Goal: Task Accomplishment & Management: Use online tool/utility

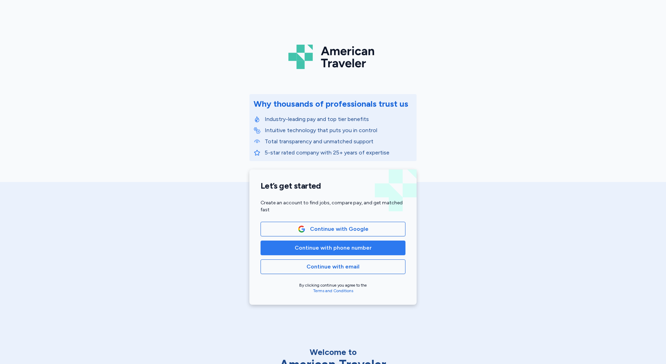
click at [329, 251] on span "Continue with phone number" at bounding box center [333, 248] width 77 height 8
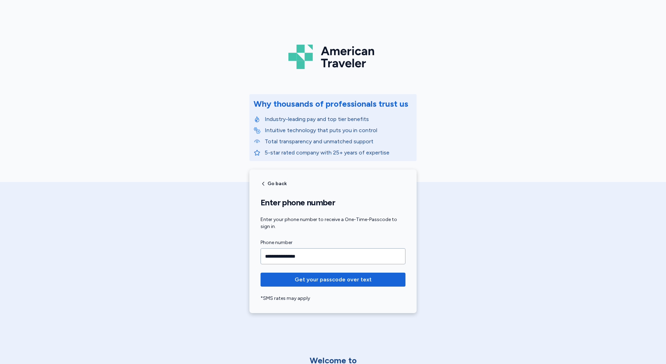
type input "**********"
click at [261, 273] on button "Get your passcode over text" at bounding box center [333, 280] width 145 height 14
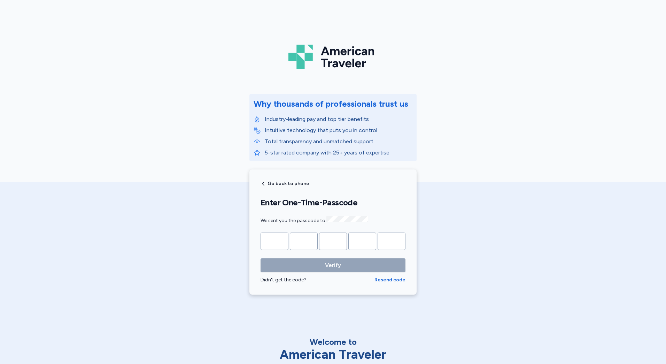
type input "*"
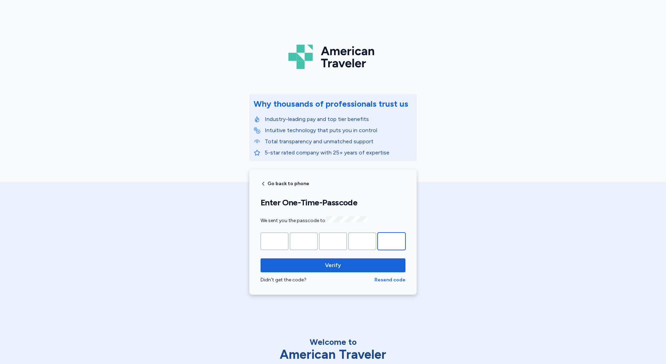
type input "*"
click at [261, 258] on button "Verify" at bounding box center [333, 265] width 145 height 14
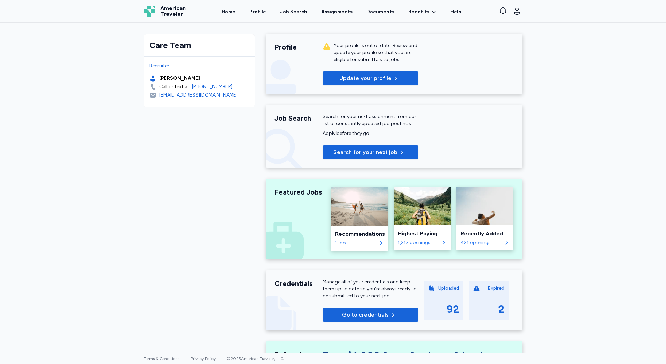
click at [292, 15] on div "Job Search" at bounding box center [293, 11] width 27 height 7
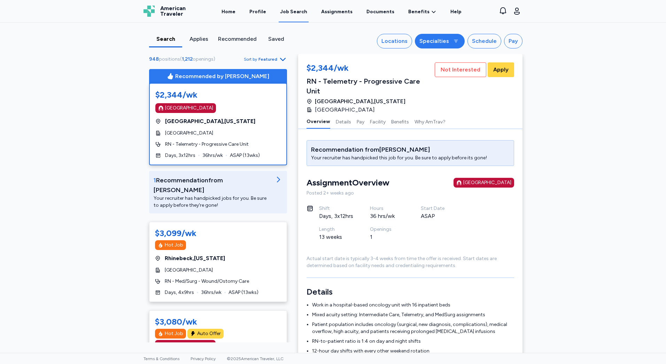
click at [429, 43] on div "Specialties" at bounding box center [435, 41] width 30 height 8
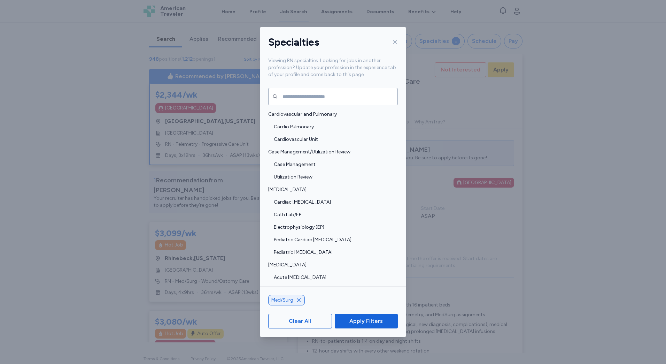
drag, startPoint x: 366, startPoint y: 316, endPoint x: 434, endPoint y: 161, distance: 170.0
click at [366, 317] on span "Apply Filters" at bounding box center [366, 321] width 33 height 8
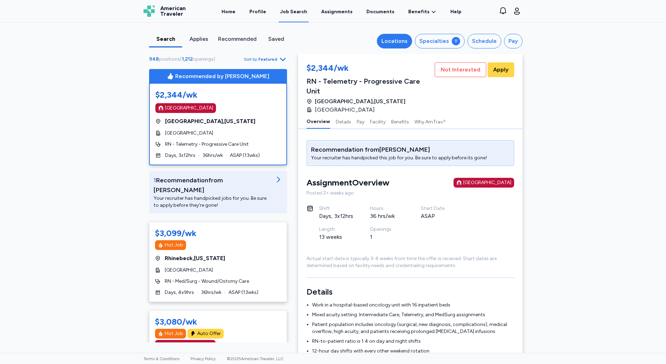
click at [399, 39] on div "Locations" at bounding box center [395, 41] width 26 height 8
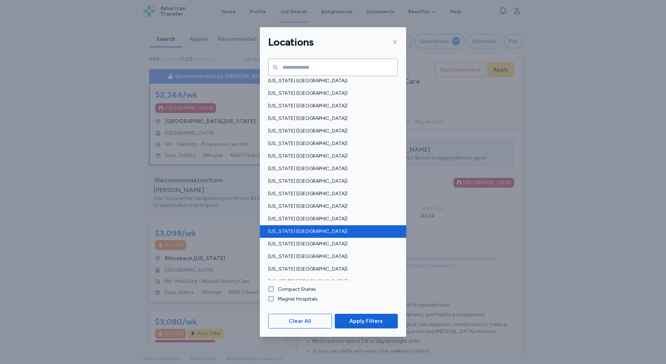
scroll to position [314, 0]
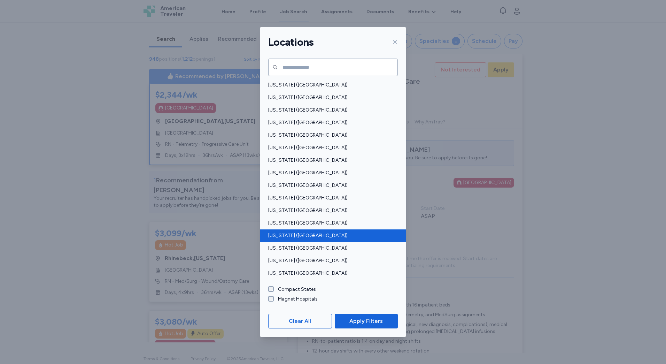
click at [295, 232] on span "[US_STATE] ([GEOGRAPHIC_DATA])" at bounding box center [330, 235] width 125 height 7
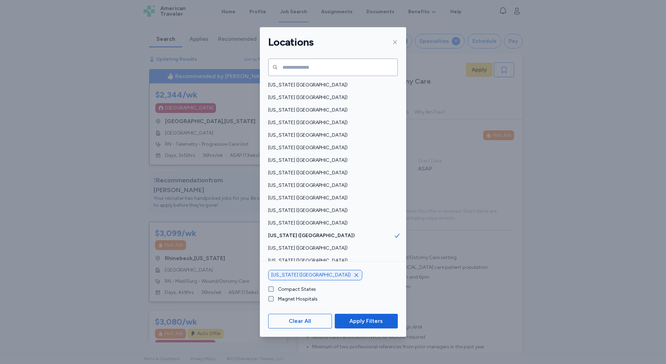
drag, startPoint x: 363, startPoint y: 319, endPoint x: 364, endPoint y: 312, distance: 7.0
click at [364, 319] on span "Apply Filters" at bounding box center [366, 321] width 33 height 8
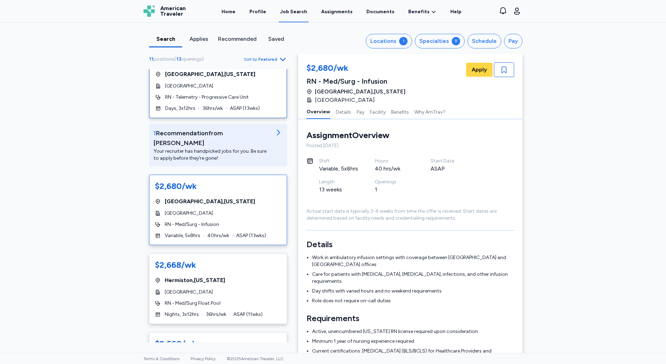
scroll to position [35, 0]
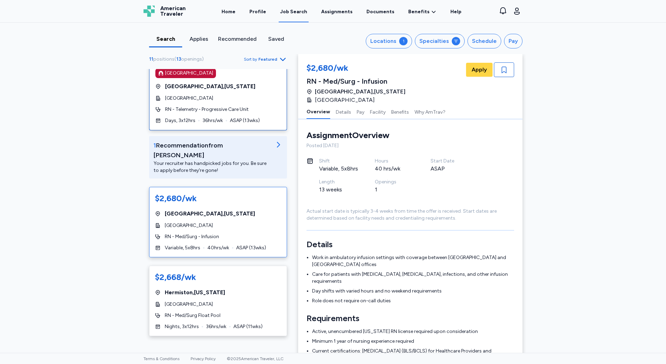
click at [234, 209] on div "[GEOGRAPHIC_DATA] , [US_STATE]" at bounding box center [218, 213] width 126 height 8
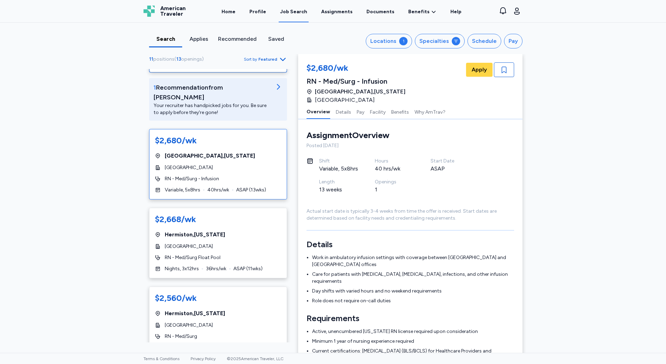
scroll to position [105, 0]
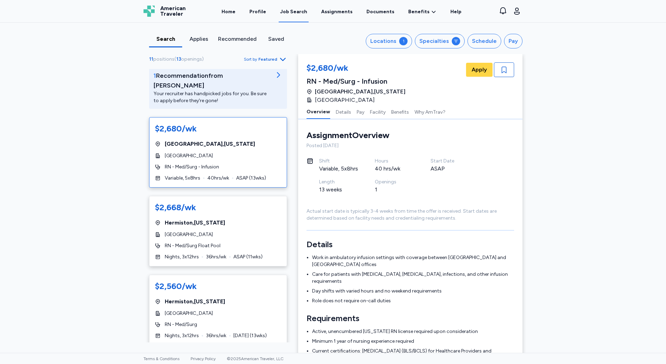
click at [234, 204] on div "$2,668/wk" at bounding box center [218, 208] width 126 height 13
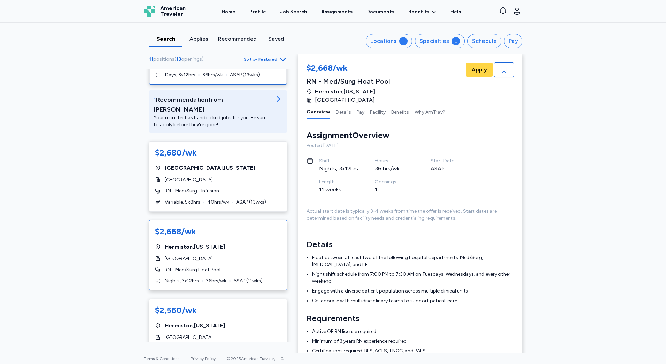
scroll to position [70, 0]
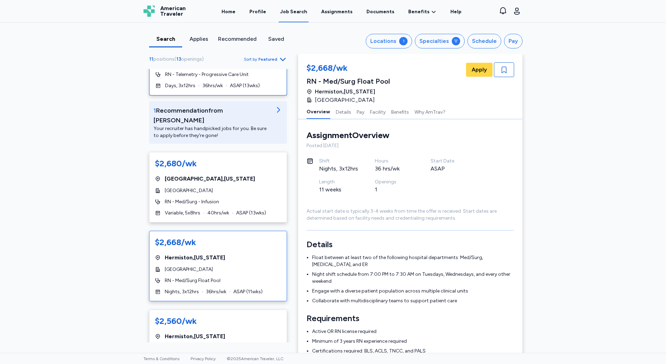
click at [236, 209] on span "ASAP ( 13 wks)" at bounding box center [251, 212] width 30 height 7
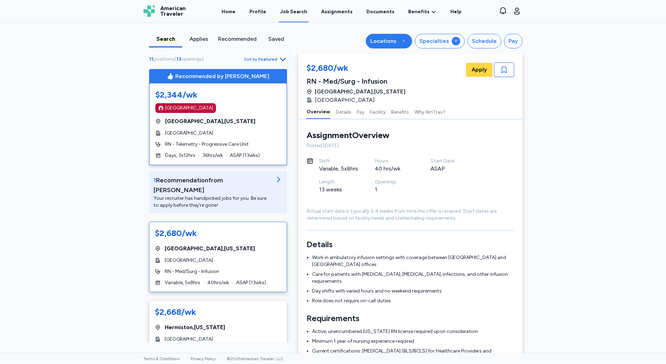
click at [399, 42] on button "Locations 1" at bounding box center [389, 41] width 46 height 15
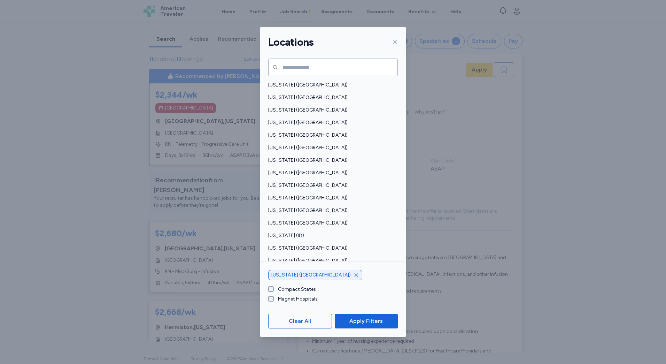
click at [354, 277] on icon "button" at bounding box center [357, 275] width 6 height 6
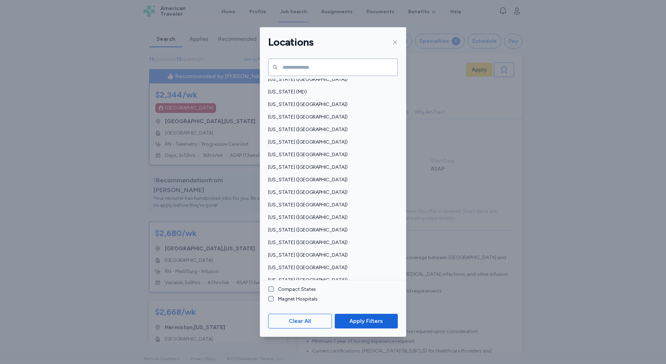
scroll to position [439, 0]
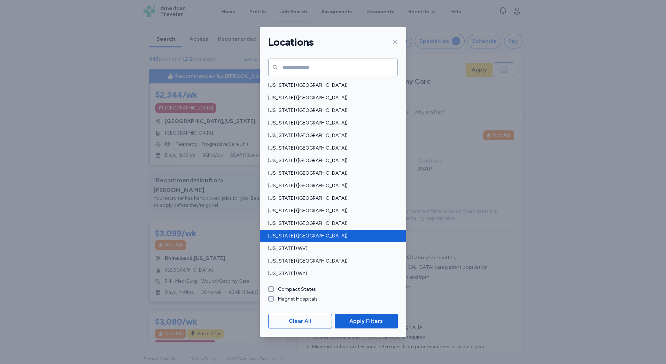
click at [308, 236] on span "[US_STATE] ([GEOGRAPHIC_DATA])" at bounding box center [330, 235] width 125 height 7
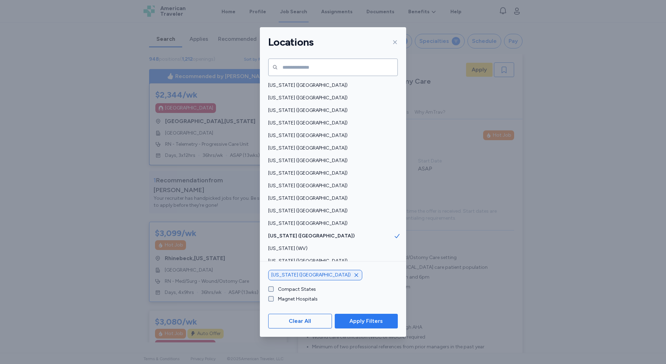
click at [375, 321] on span "Apply Filters" at bounding box center [366, 321] width 33 height 8
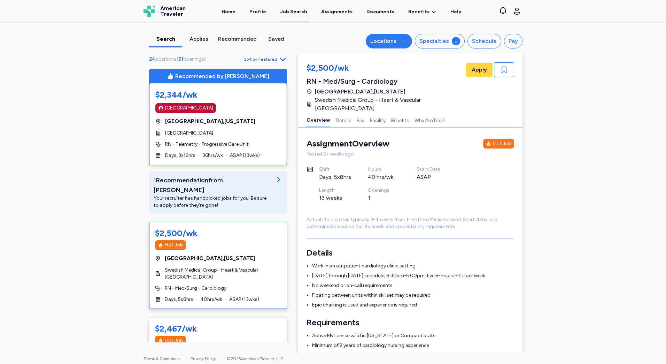
click at [401, 41] on div "1" at bounding box center [403, 41] width 8 height 8
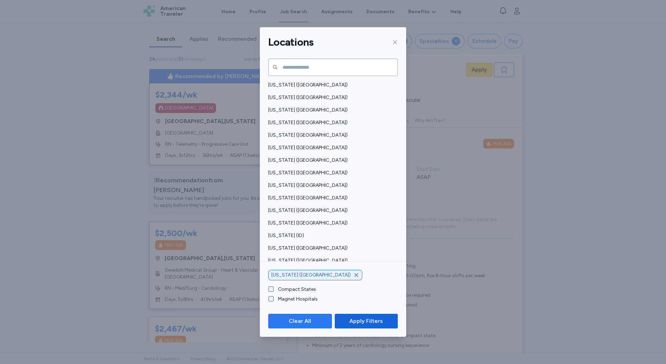
click at [324, 321] on span "Clear All" at bounding box center [300, 321] width 52 height 8
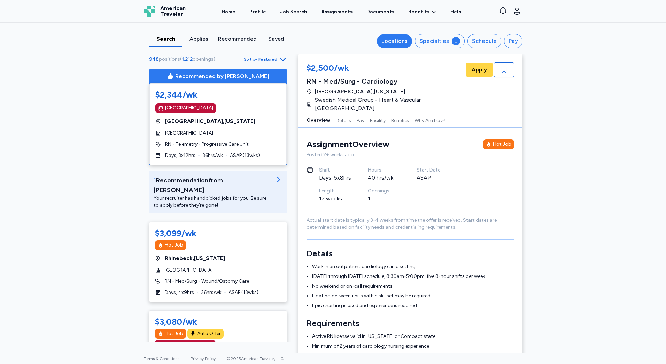
click at [397, 37] on button "Locations" at bounding box center [394, 41] width 35 height 15
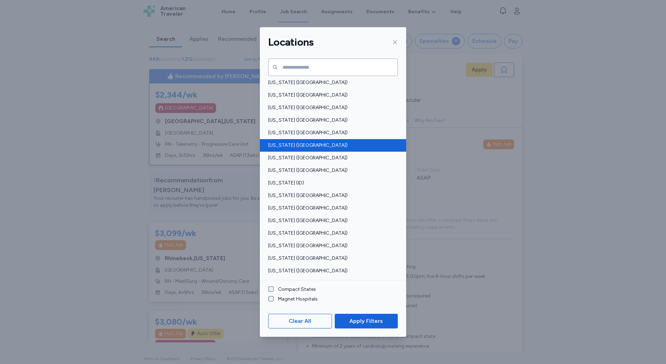
scroll to position [70, 0]
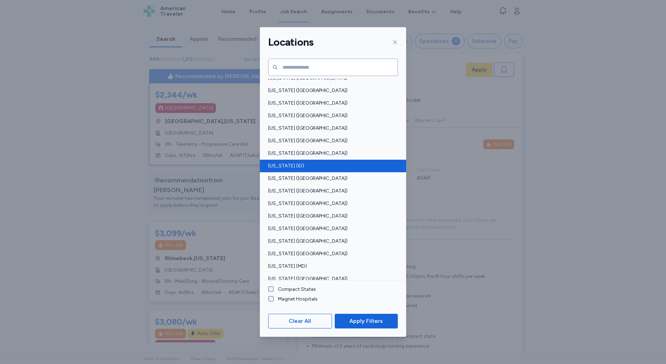
click at [323, 163] on span "[US_STATE] (ID)" at bounding box center [330, 165] width 125 height 7
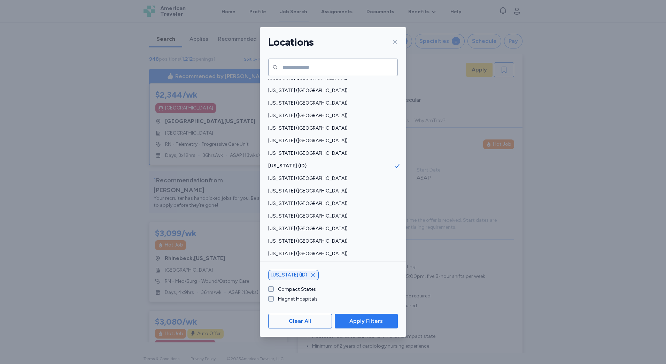
click at [382, 322] on span "Apply Filters" at bounding box center [366, 321] width 33 height 8
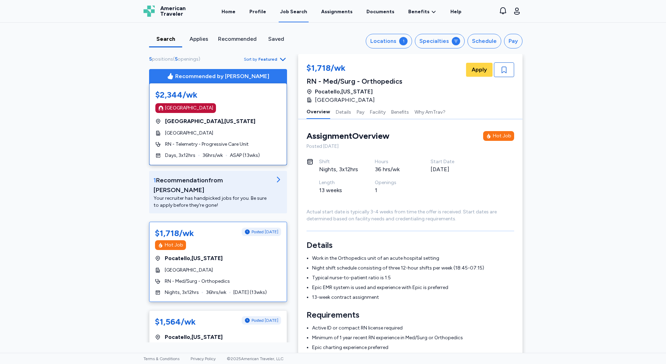
scroll to position [1, 0]
click at [430, 45] on div "Specialties" at bounding box center [435, 41] width 30 height 8
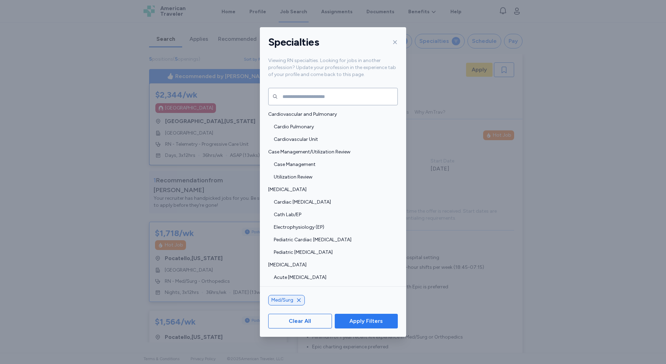
click at [368, 317] on span "Apply Filters" at bounding box center [366, 321] width 33 height 8
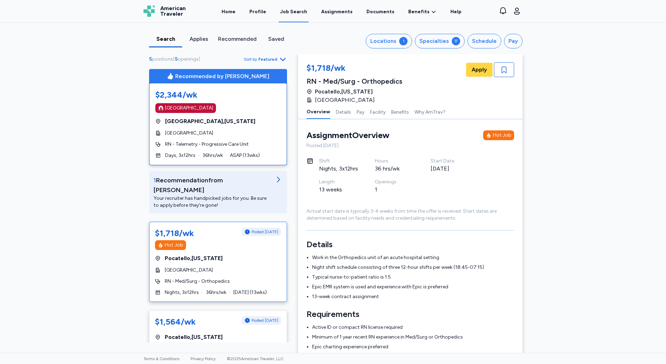
scroll to position [35, 0]
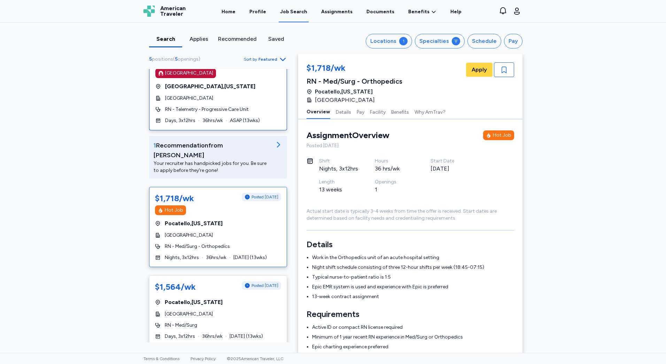
click at [262, 59] on span "Featured" at bounding box center [268, 59] width 19 height 6
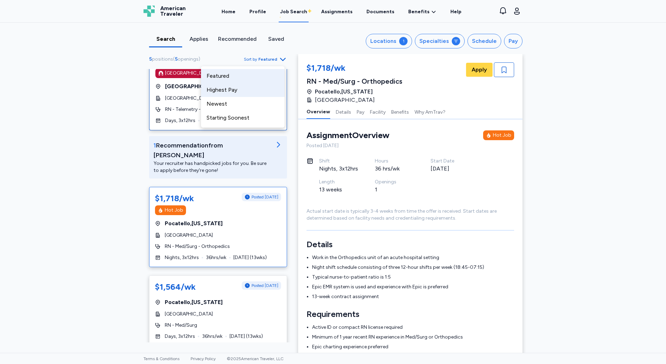
click at [249, 91] on div "Highest Pay" at bounding box center [243, 90] width 84 height 14
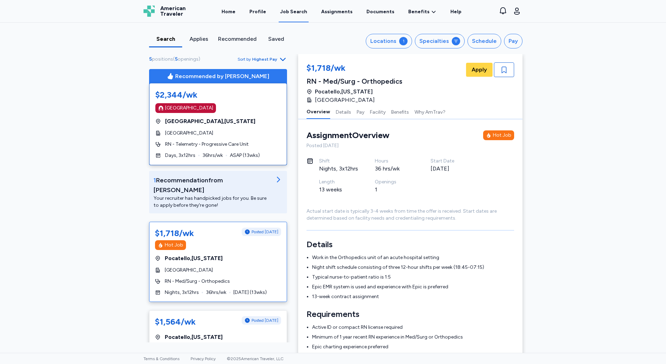
click at [105, 204] on div "Search Applies Recommended Saved Locations 1 Specialties Schedule Pay 5 positio…" at bounding box center [333, 188] width 666 height 330
click at [394, 45] on div "Locations" at bounding box center [383, 41] width 26 height 8
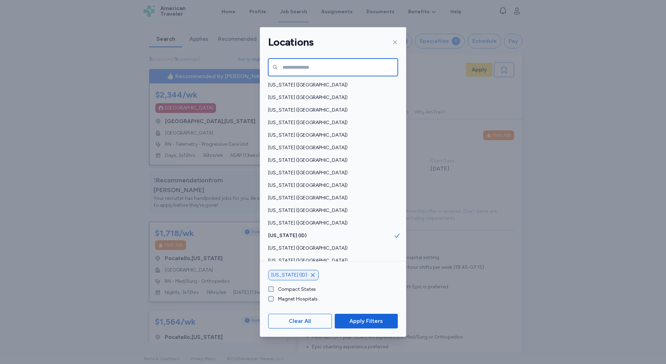
click at [340, 69] on input "text" at bounding box center [333, 67] width 130 height 17
type input "*******"
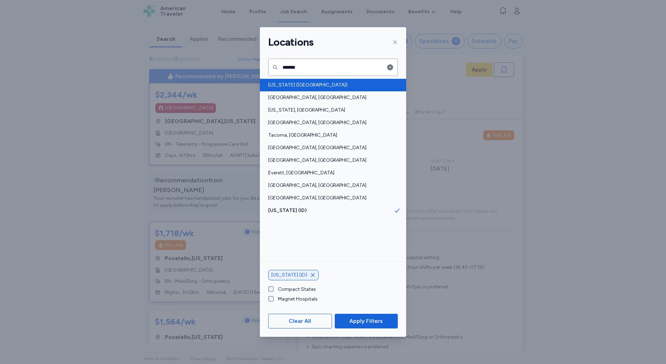
click at [302, 83] on span "[US_STATE] ([GEOGRAPHIC_DATA])" at bounding box center [330, 85] width 125 height 7
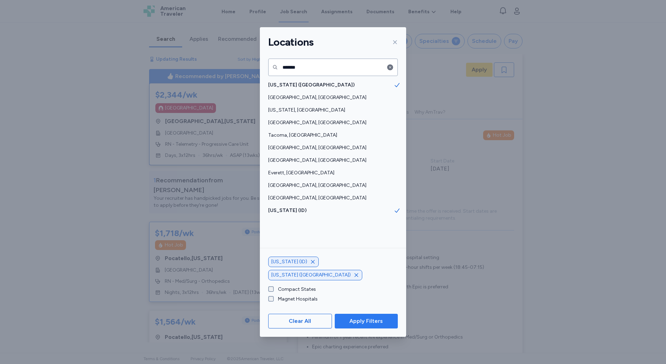
click at [364, 323] on span "Apply Filters" at bounding box center [366, 321] width 33 height 8
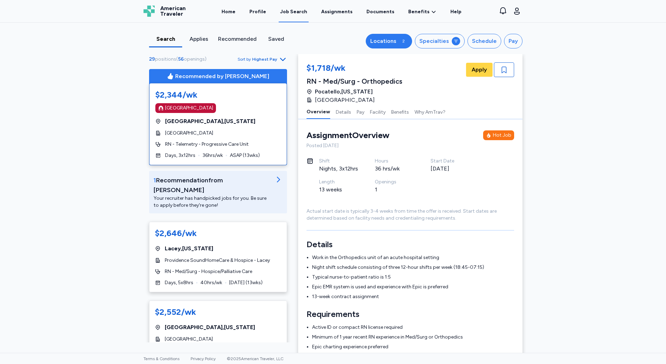
click at [390, 39] on div "Locations" at bounding box center [383, 41] width 26 height 8
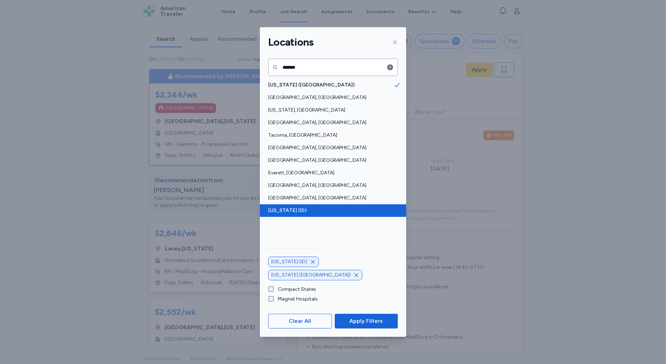
click at [292, 210] on span "[US_STATE] (ID)" at bounding box center [330, 210] width 125 height 7
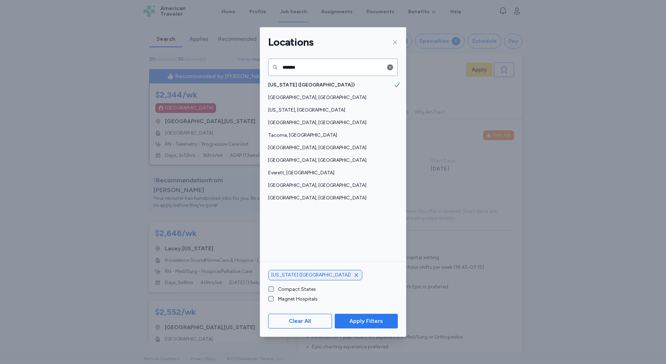
click at [354, 322] on span "Apply Filters" at bounding box center [366, 321] width 33 height 8
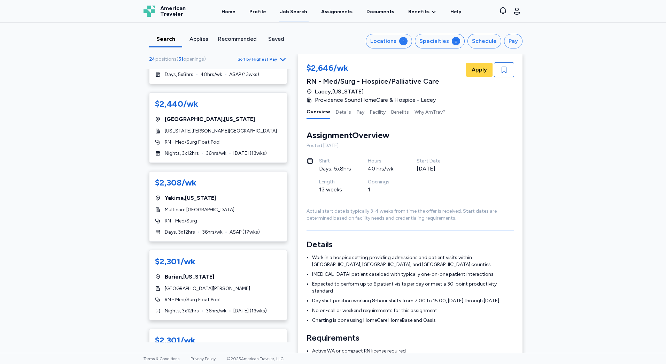
scroll to position [732, 0]
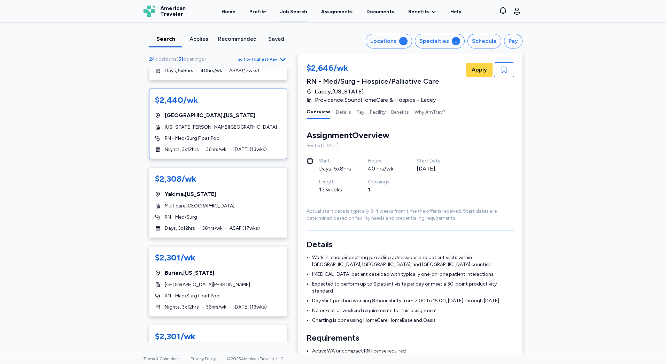
click at [228, 133] on div "$2,440/wk [GEOGRAPHIC_DATA] , [US_STATE][GEOGRAPHIC_DATA][US_STATE][PERSON_NAME…" at bounding box center [218, 124] width 138 height 70
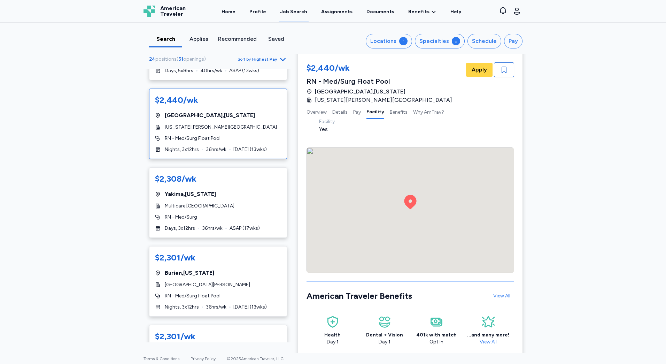
scroll to position [837, 0]
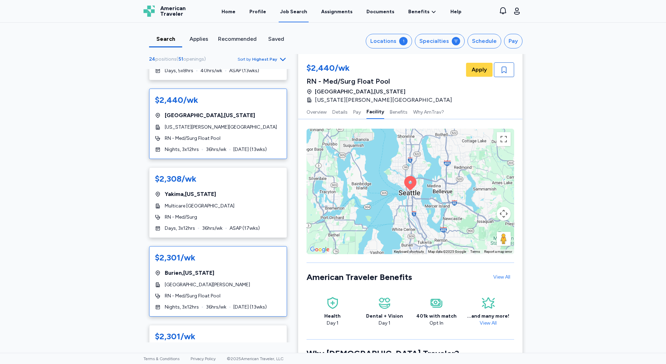
click at [197, 281] on span "[GEOGRAPHIC_DATA][PERSON_NAME]" at bounding box center [207, 284] width 85 height 7
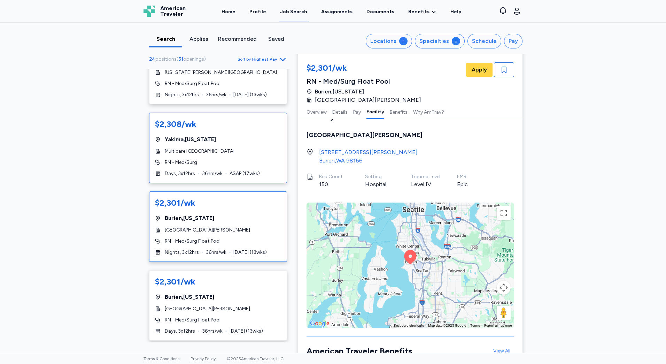
scroll to position [802, 0]
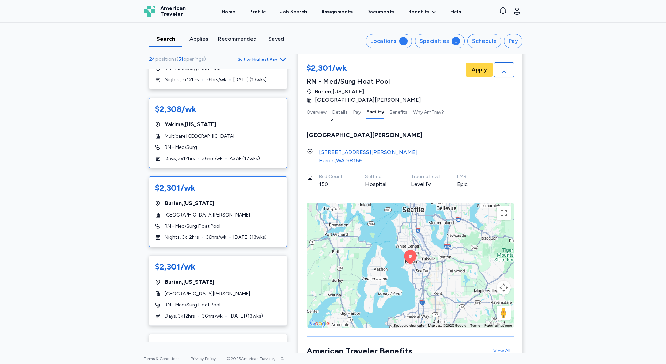
click at [206, 144] on div "RN - Med/Surg" at bounding box center [218, 147] width 126 height 7
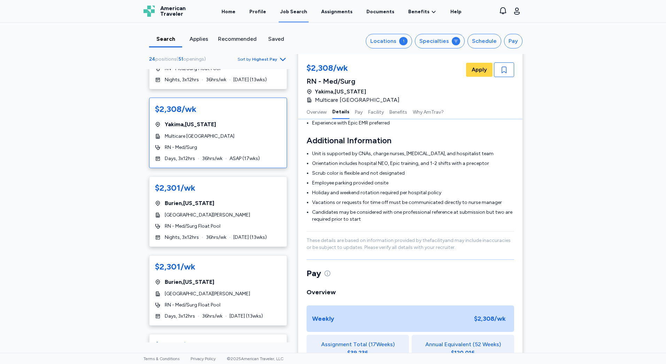
scroll to position [171, 0]
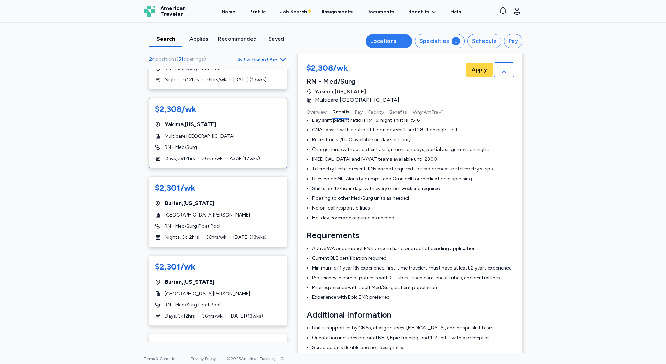
click at [395, 45] on div "Locations" at bounding box center [383, 41] width 26 height 8
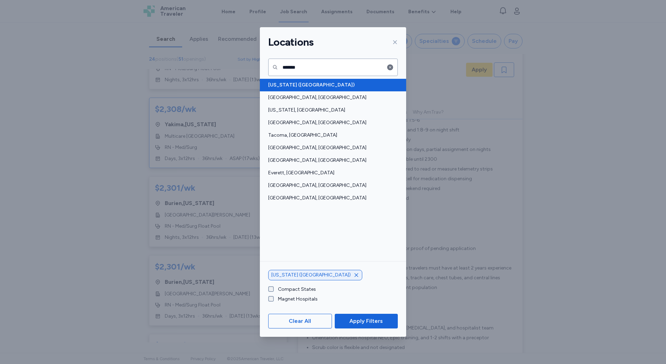
click at [384, 85] on span "[US_STATE] ([GEOGRAPHIC_DATA])" at bounding box center [330, 85] width 125 height 7
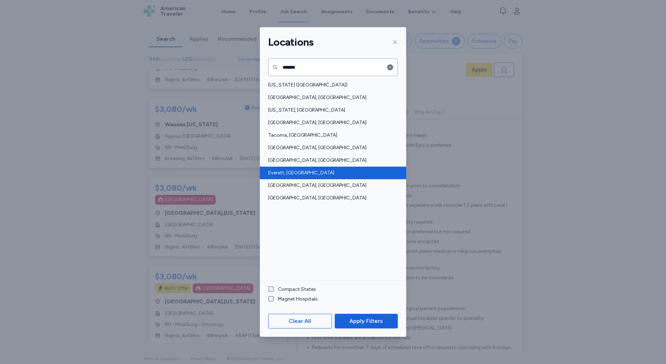
scroll to position [1, 0]
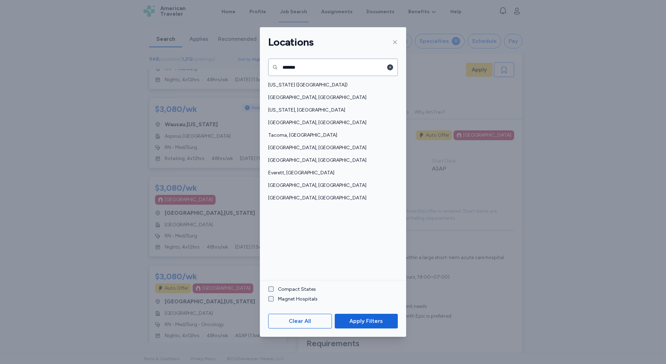
click at [392, 65] on icon "button" at bounding box center [390, 67] width 7 height 7
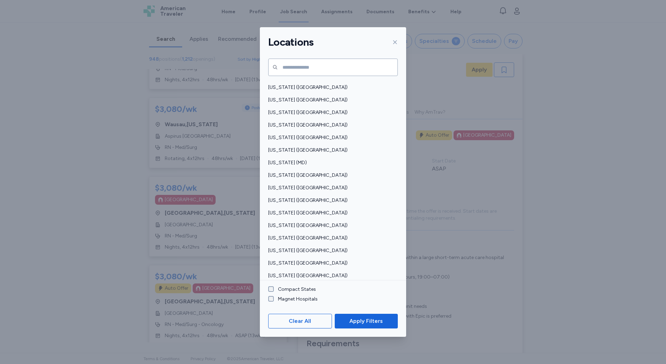
scroll to position [174, 0]
click at [304, 288] on label "Compact States" at bounding box center [295, 289] width 42 height 7
click at [360, 318] on span "Apply Filters" at bounding box center [366, 321] width 33 height 8
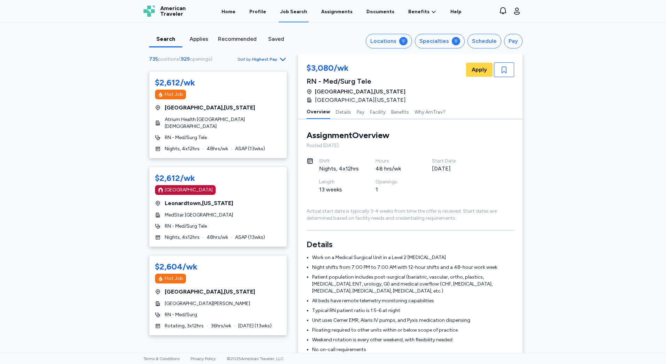
scroll to position [4122, 0]
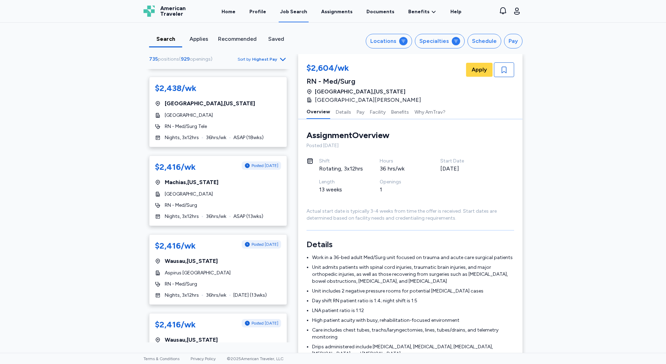
scroll to position [4170, 0]
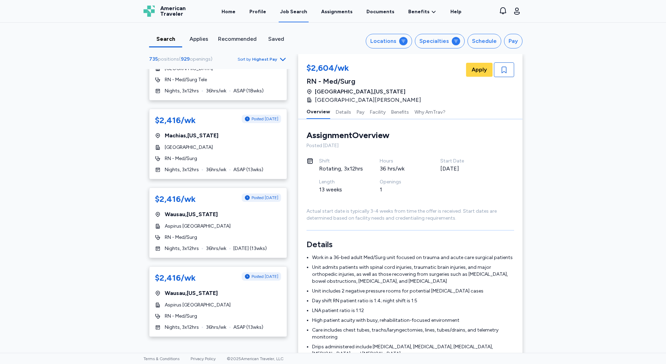
click at [279, 345] on icon "Go to next 50 jobs" at bounding box center [283, 349] width 8 height 8
